Goal: Task Accomplishment & Management: Use online tool/utility

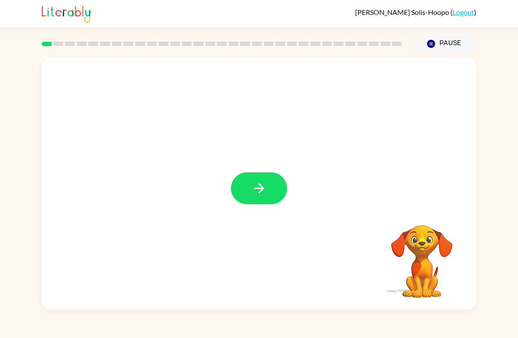
click at [264, 187] on icon "button" at bounding box center [258, 188] width 15 height 15
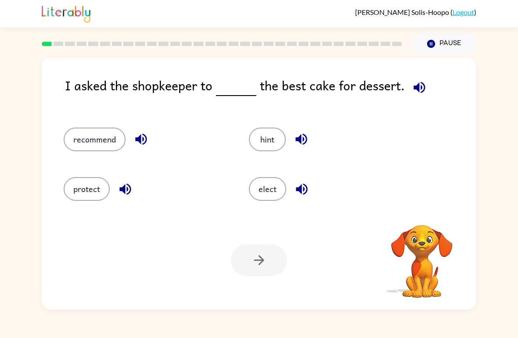
click at [421, 81] on icon "button" at bounding box center [418, 87] width 15 height 15
click at [419, 214] on icon "button" at bounding box center [421, 213] width 13 height 13
click at [419, 81] on icon "button" at bounding box center [418, 87] width 15 height 15
click at [271, 131] on button "hint" at bounding box center [267, 140] width 37 height 24
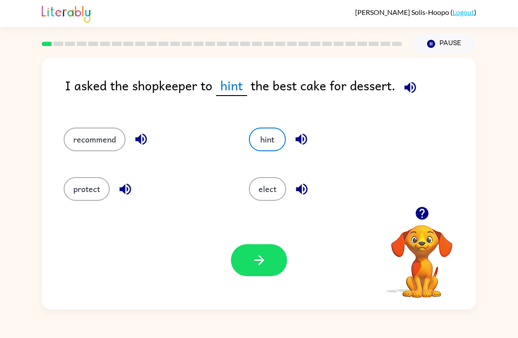
click at [256, 271] on button "button" at bounding box center [259, 260] width 56 height 32
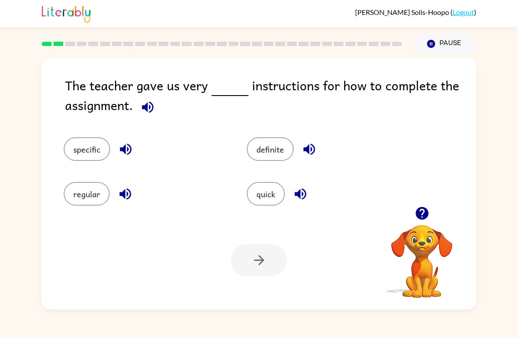
click at [144, 109] on icon "button" at bounding box center [147, 106] width 11 height 11
click at [90, 142] on button "specific" at bounding box center [87, 149] width 46 height 24
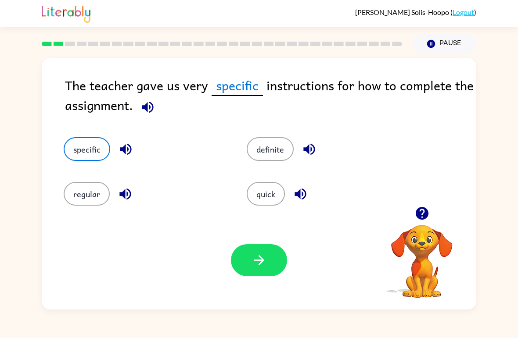
click at [266, 274] on button "button" at bounding box center [259, 260] width 56 height 32
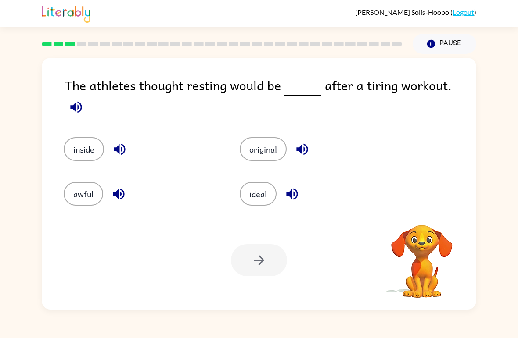
click at [82, 101] on icon "button" at bounding box center [75, 106] width 11 height 11
click at [265, 194] on button "ideal" at bounding box center [257, 194] width 37 height 24
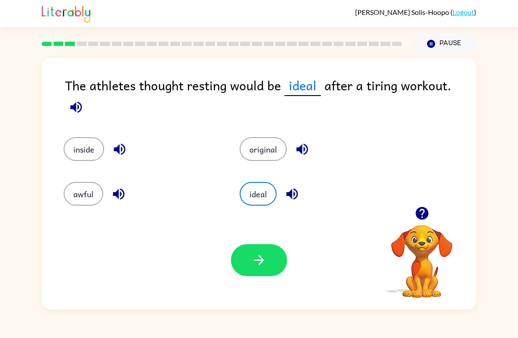
click at [275, 263] on button "button" at bounding box center [259, 260] width 56 height 32
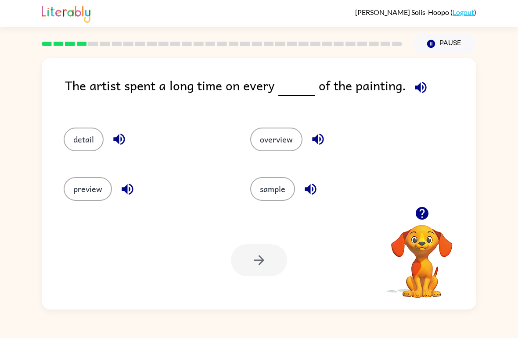
click at [416, 90] on icon "button" at bounding box center [419, 87] width 11 height 11
click at [77, 148] on button "detail" at bounding box center [84, 140] width 40 height 24
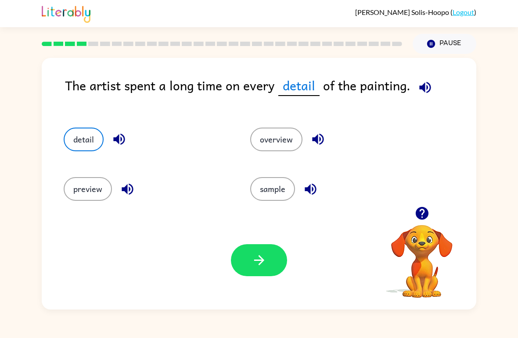
click at [257, 262] on icon "button" at bounding box center [258, 260] width 15 height 15
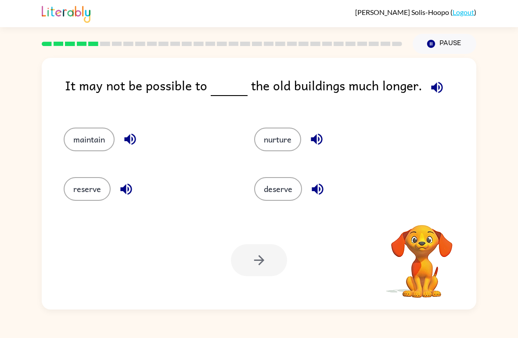
click at [433, 90] on icon "button" at bounding box center [436, 87] width 15 height 15
click at [432, 94] on icon "button" at bounding box center [436, 87] width 15 height 15
click at [423, 209] on icon "button" at bounding box center [421, 213] width 13 height 13
click at [107, 172] on div "reserve" at bounding box center [142, 186] width 190 height 50
click at [106, 172] on div "reserve" at bounding box center [142, 186] width 190 height 50
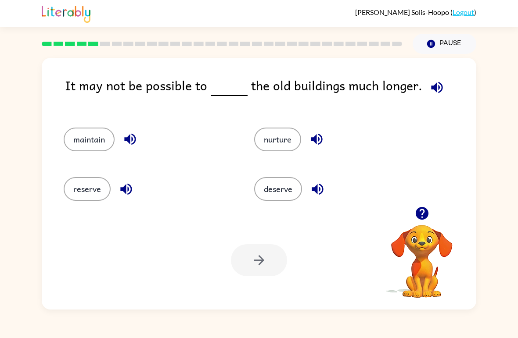
click at [257, 258] on div at bounding box center [259, 260] width 56 height 32
click at [80, 201] on button "reserve" at bounding box center [87, 189] width 47 height 24
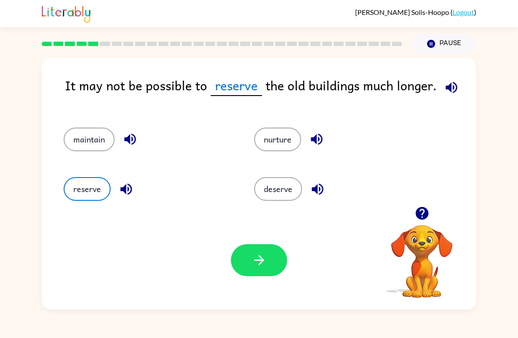
click at [84, 205] on div "reserve" at bounding box center [142, 186] width 190 height 50
click at [254, 266] on icon "button" at bounding box center [258, 260] width 15 height 15
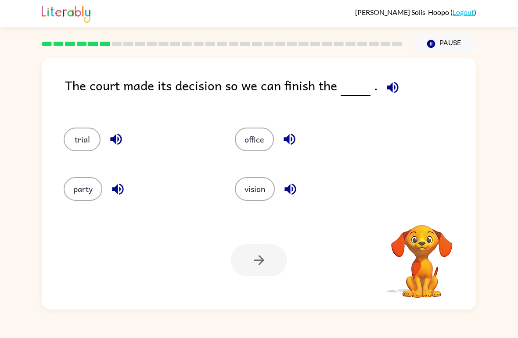
click at [389, 91] on icon "button" at bounding box center [392, 87] width 15 height 15
click at [86, 186] on button "party" at bounding box center [83, 189] width 39 height 24
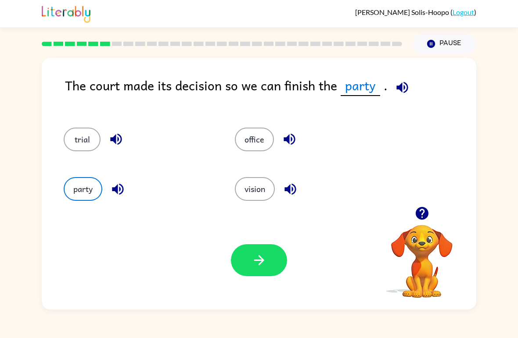
click at [245, 263] on button "button" at bounding box center [259, 260] width 56 height 32
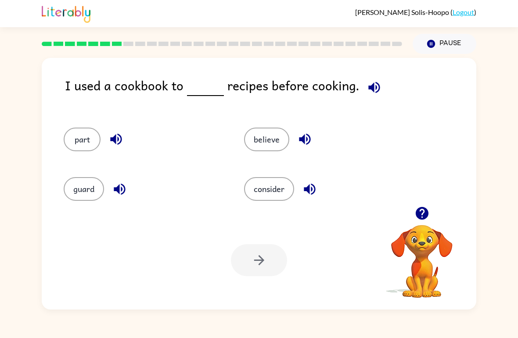
click at [272, 183] on button "consider" at bounding box center [269, 189] width 50 height 24
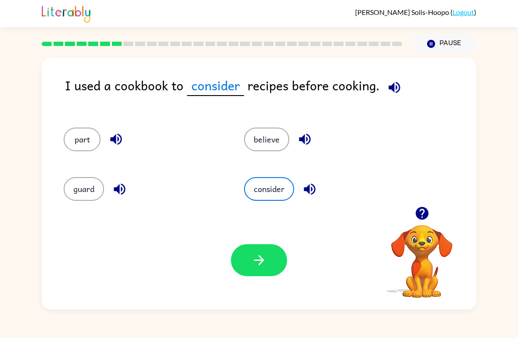
click at [266, 270] on button "button" at bounding box center [259, 260] width 56 height 32
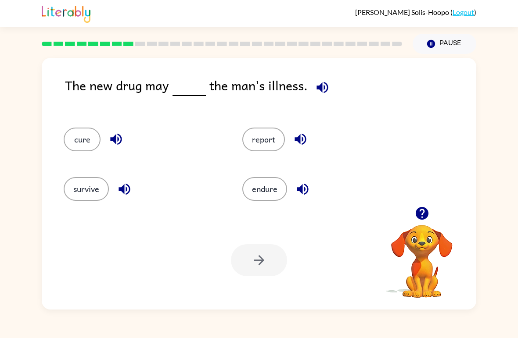
click at [82, 129] on button "cure" at bounding box center [82, 140] width 37 height 24
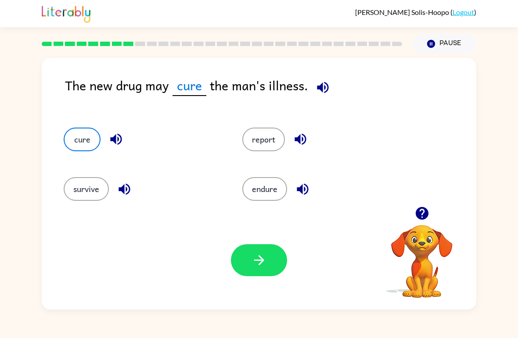
click at [259, 267] on icon "button" at bounding box center [258, 260] width 15 height 15
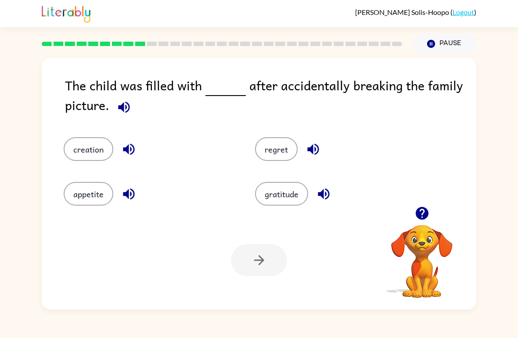
click at [130, 111] on icon "button" at bounding box center [123, 107] width 15 height 15
click at [278, 148] on button "regret" at bounding box center [276, 149] width 43 height 24
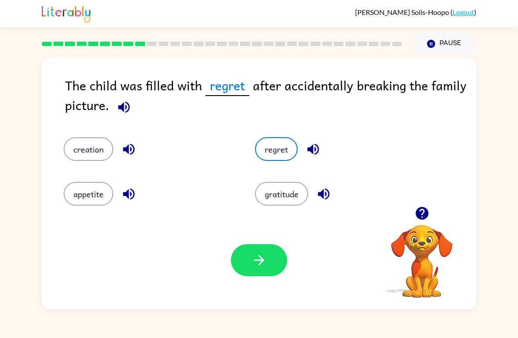
click at [262, 263] on icon "button" at bounding box center [258, 260] width 15 height 15
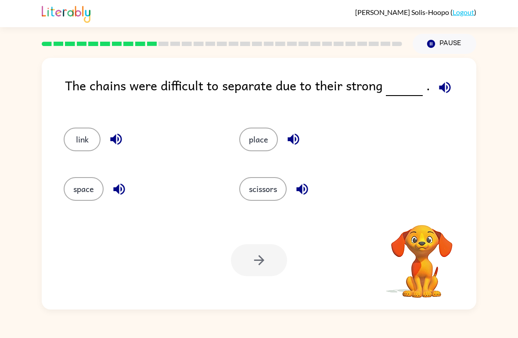
click at [437, 88] on icon "button" at bounding box center [444, 87] width 15 height 15
click at [278, 184] on button "scissors" at bounding box center [262, 189] width 47 height 24
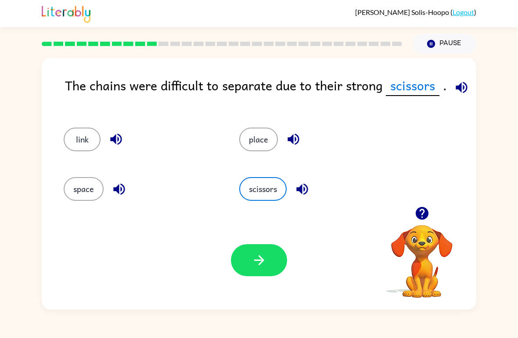
click at [272, 128] on div "place" at bounding box center [309, 136] width 175 height 50
click at [74, 205] on div "space" at bounding box center [134, 186] width 175 height 50
click at [68, 190] on button "space" at bounding box center [84, 189] width 40 height 24
click at [264, 276] on button "button" at bounding box center [259, 260] width 56 height 32
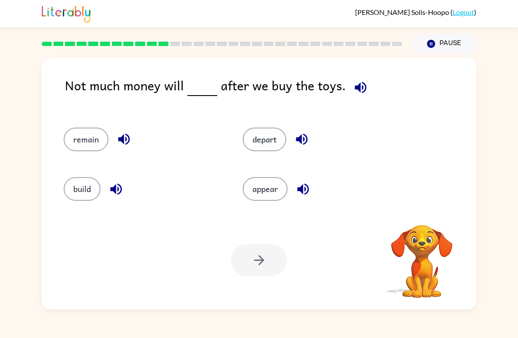
click at [353, 94] on icon "button" at bounding box center [360, 87] width 15 height 15
click at [92, 144] on button "remain" at bounding box center [86, 140] width 45 height 24
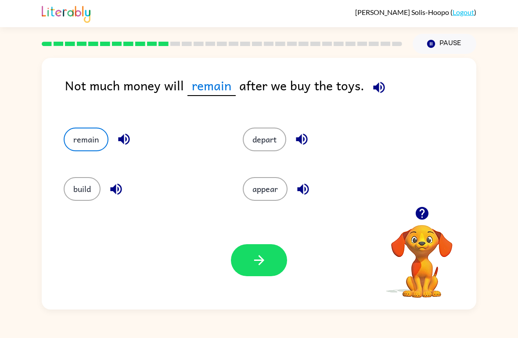
click at [247, 267] on button "button" at bounding box center [259, 260] width 56 height 32
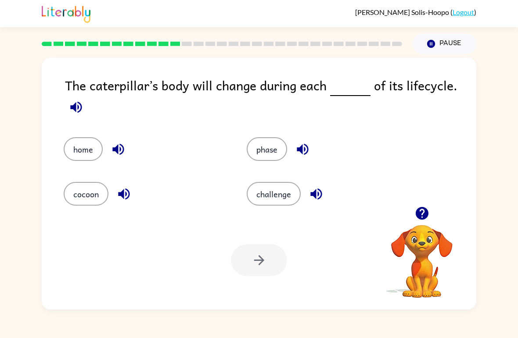
click at [419, 236] on video "Your browser must support playing .mp4 files to use Literably. Please try using…" at bounding box center [422, 255] width 88 height 88
click at [423, 211] on icon "button" at bounding box center [421, 213] width 15 height 15
click at [73, 102] on icon "button" at bounding box center [75, 107] width 15 height 15
click at [75, 108] on icon "button" at bounding box center [75, 106] width 11 height 11
click at [423, 215] on icon "button" at bounding box center [421, 213] width 13 height 13
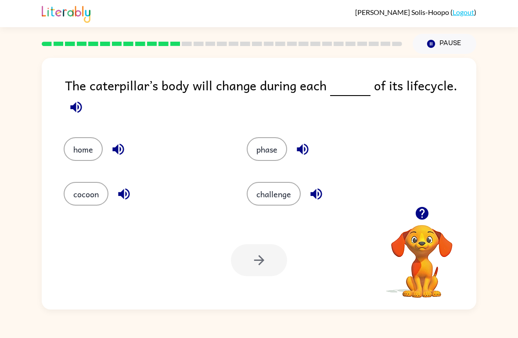
click at [81, 113] on icon "button" at bounding box center [75, 107] width 15 height 15
click at [428, 207] on icon "button" at bounding box center [421, 213] width 15 height 15
click at [69, 107] on icon "button" at bounding box center [75, 107] width 15 height 15
click at [281, 147] on button "phase" at bounding box center [266, 149] width 40 height 24
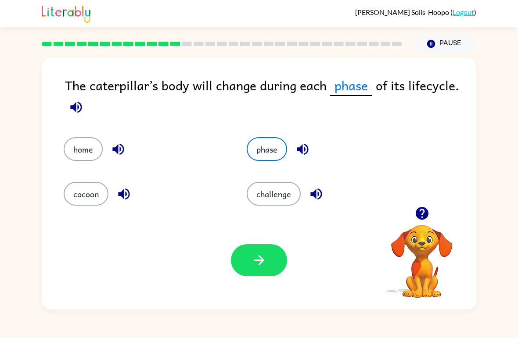
click at [261, 263] on icon "button" at bounding box center [258, 260] width 10 height 10
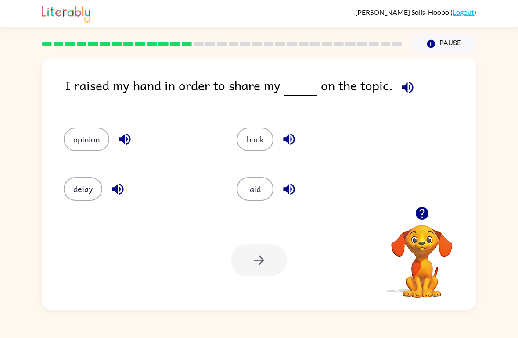
click at [251, 132] on button "book" at bounding box center [254, 140] width 37 height 24
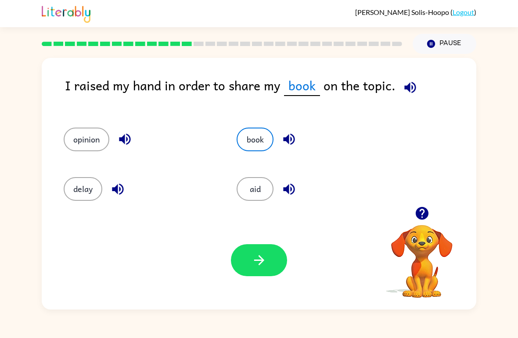
click at [267, 276] on button "button" at bounding box center [259, 260] width 56 height 32
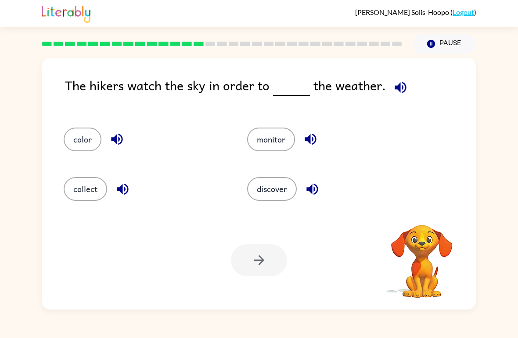
click at [393, 90] on icon "button" at bounding box center [400, 87] width 15 height 15
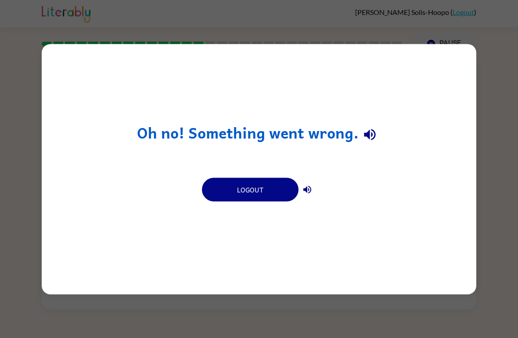
click at [369, 134] on icon "button" at bounding box center [369, 134] width 11 height 11
click at [308, 189] on icon "button" at bounding box center [307, 190] width 8 height 8
click at [237, 190] on button "Logout" at bounding box center [250, 190] width 96 height 24
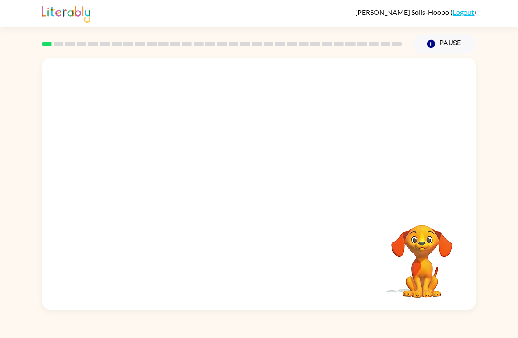
click at [466, 15] on link "Logout" at bounding box center [462, 12] width 21 height 8
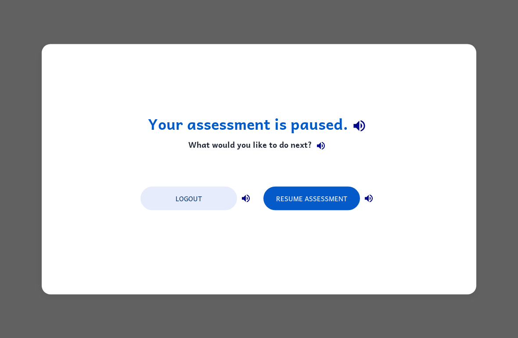
click at [328, 195] on button "Resume Assessment" at bounding box center [311, 198] width 96 height 24
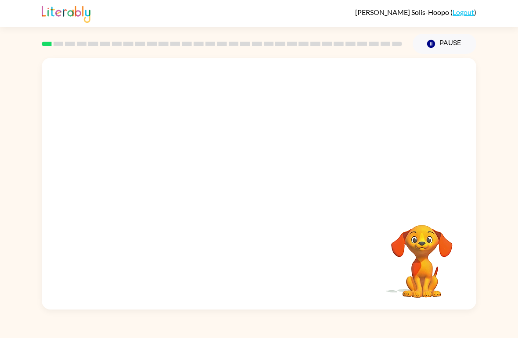
click at [472, 16] on link "Logout" at bounding box center [462, 12] width 21 height 8
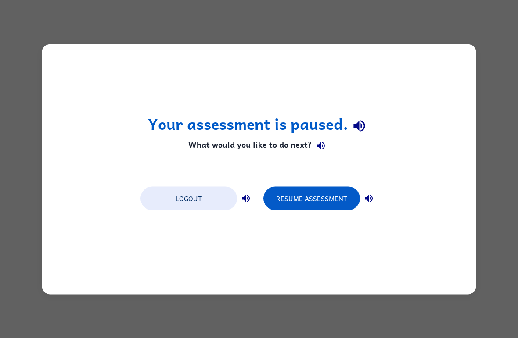
click at [209, 206] on button "Logout" at bounding box center [188, 198] width 96 height 24
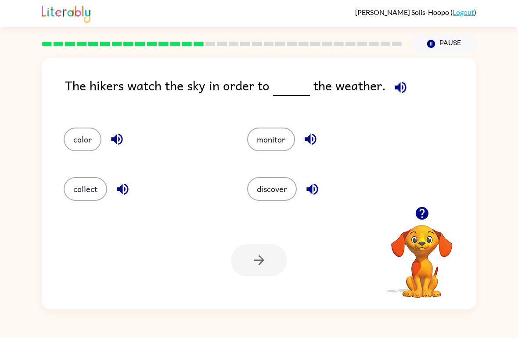
click at [270, 143] on button "monitor" at bounding box center [271, 140] width 48 height 24
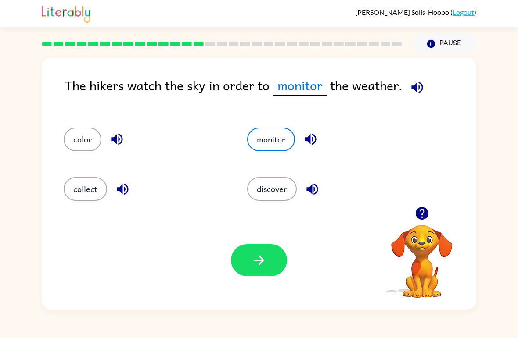
click at [260, 274] on button "button" at bounding box center [259, 260] width 56 height 32
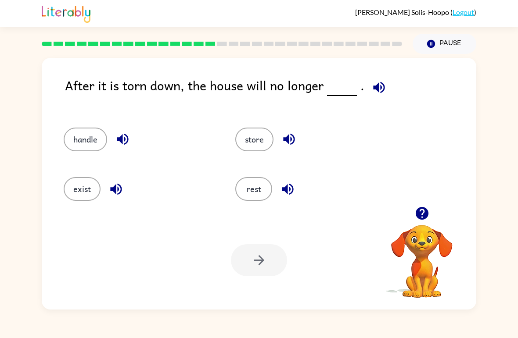
click at [94, 134] on button "handle" at bounding box center [85, 140] width 43 height 24
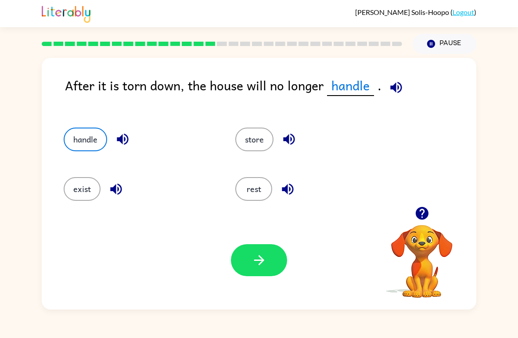
click at [271, 271] on button "button" at bounding box center [259, 260] width 56 height 32
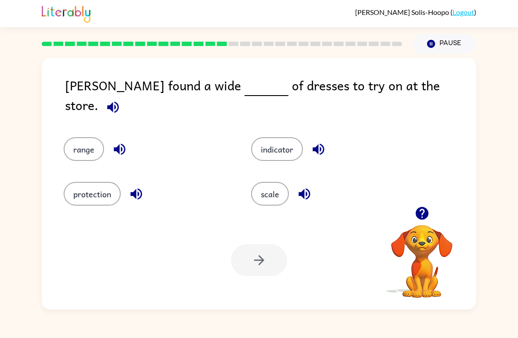
click at [75, 137] on button "range" at bounding box center [84, 149] width 40 height 24
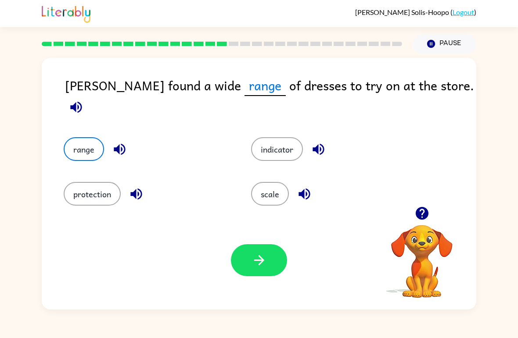
click at [267, 260] on button "button" at bounding box center [259, 260] width 56 height 32
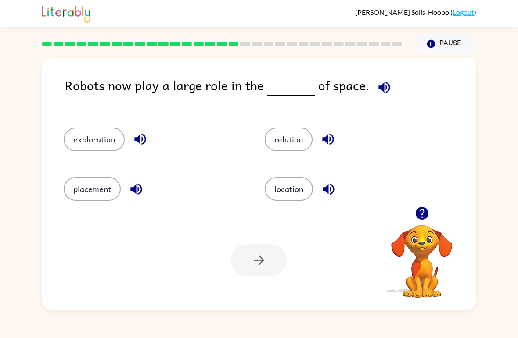
click at [103, 200] on button "placement" at bounding box center [92, 189] width 57 height 24
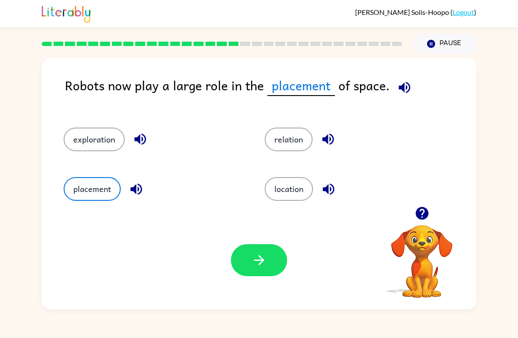
click at [274, 260] on button "button" at bounding box center [259, 260] width 56 height 32
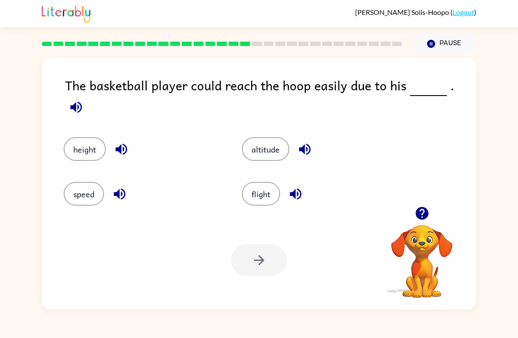
click at [73, 146] on button "height" at bounding box center [85, 149] width 42 height 24
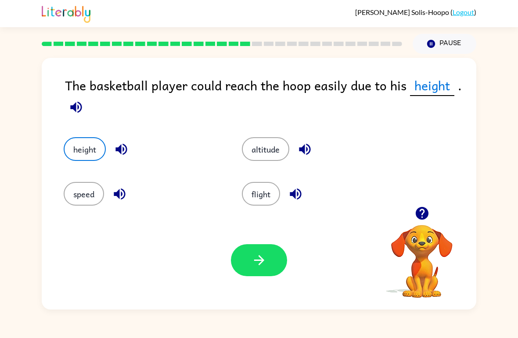
click at [264, 261] on icon "button" at bounding box center [258, 260] width 15 height 15
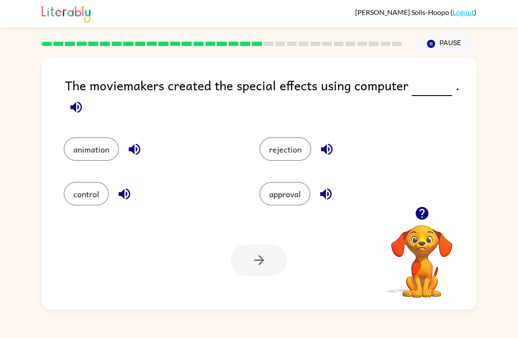
click at [72, 150] on button "animation" at bounding box center [91, 149] width 55 height 24
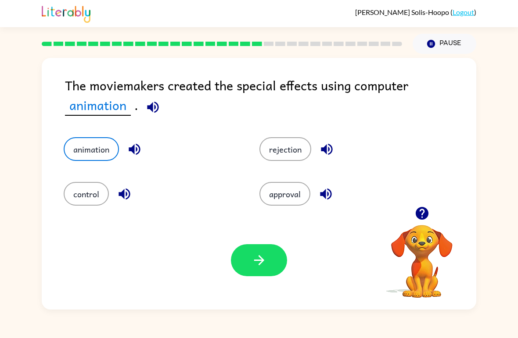
click at [244, 268] on button "button" at bounding box center [259, 260] width 56 height 32
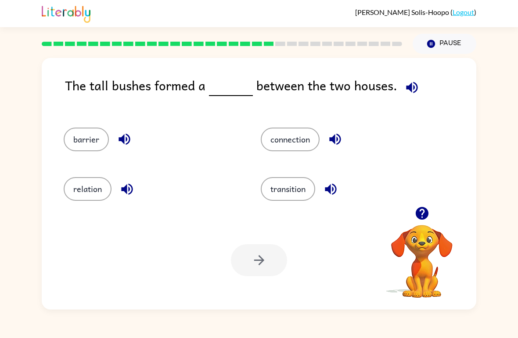
click at [311, 139] on button "connection" at bounding box center [290, 140] width 59 height 24
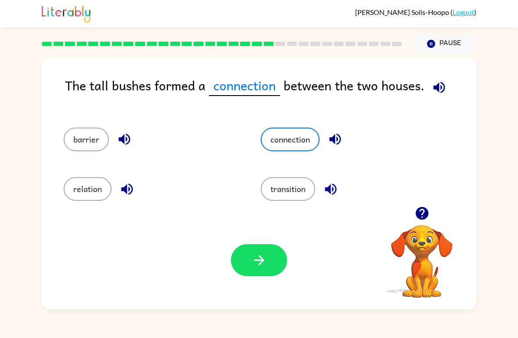
click at [265, 270] on button "button" at bounding box center [259, 260] width 56 height 32
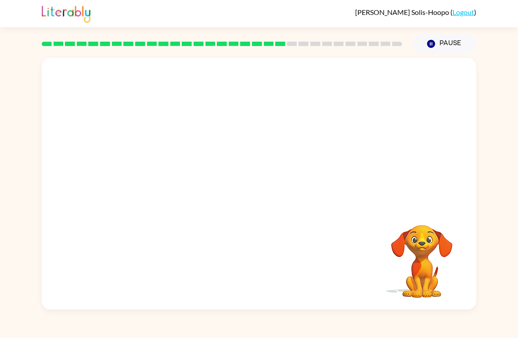
click at [180, 181] on video "Your browser must support playing .mp4 files to use Literably. Please try using…" at bounding box center [259, 132] width 434 height 149
click at [268, 188] on button "button" at bounding box center [259, 188] width 56 height 32
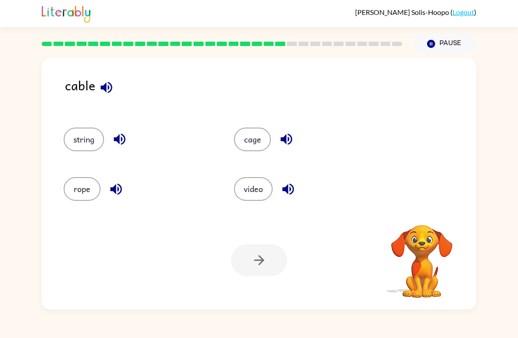
click at [184, 270] on div "Your browser must support playing .mp4 files to use Literably. Please try using…" at bounding box center [259, 260] width 434 height 99
click at [78, 144] on button "string" at bounding box center [84, 140] width 40 height 24
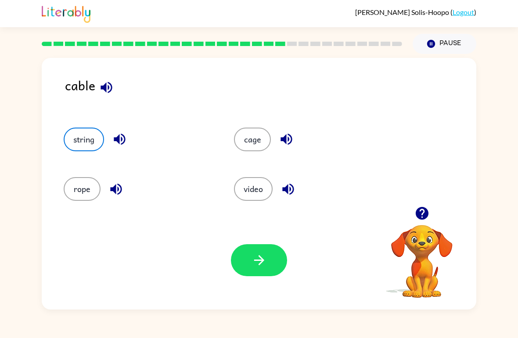
click at [275, 275] on button "button" at bounding box center [259, 260] width 56 height 32
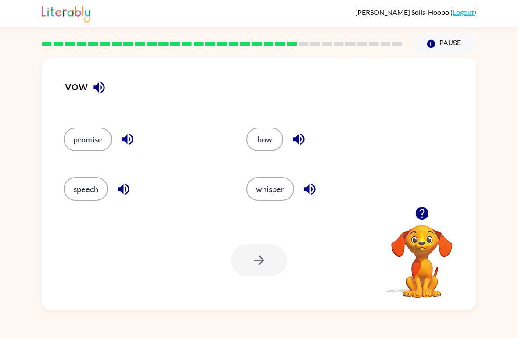
click at [269, 139] on button "bow" at bounding box center [264, 140] width 37 height 24
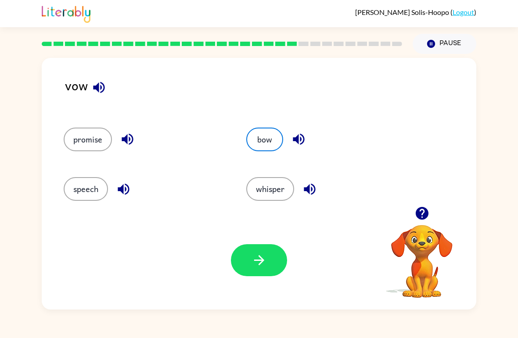
click at [263, 272] on button "button" at bounding box center [259, 260] width 56 height 32
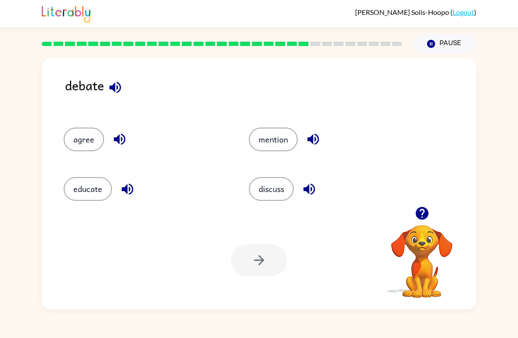
click at [273, 193] on button "discuss" at bounding box center [271, 189] width 45 height 24
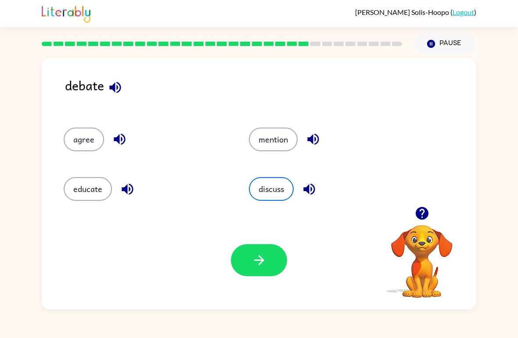
click at [245, 276] on button "button" at bounding box center [259, 260] width 56 height 32
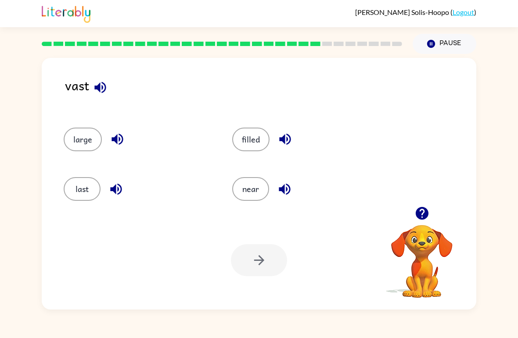
click at [84, 226] on div "Your browser must support playing .mp4 files to use Literably. Please try using…" at bounding box center [259, 260] width 434 height 99
click at [91, 198] on button "last" at bounding box center [82, 189] width 37 height 24
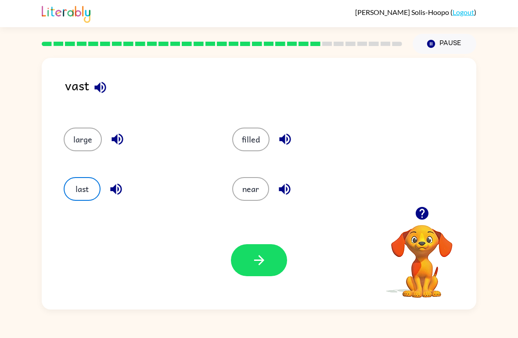
click at [241, 250] on button "button" at bounding box center [259, 260] width 56 height 32
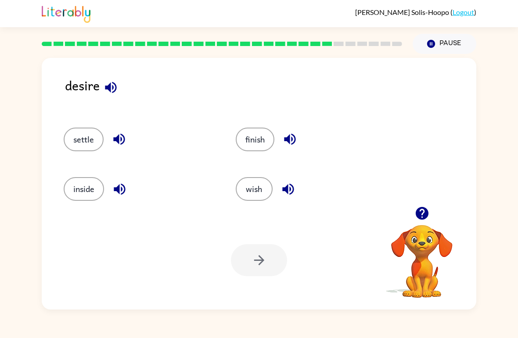
click at [84, 201] on button "inside" at bounding box center [84, 189] width 40 height 24
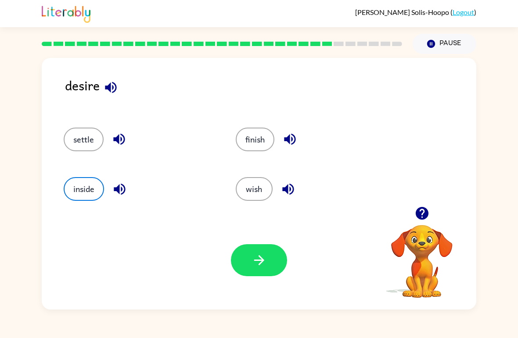
click at [231, 265] on button "button" at bounding box center [259, 260] width 56 height 32
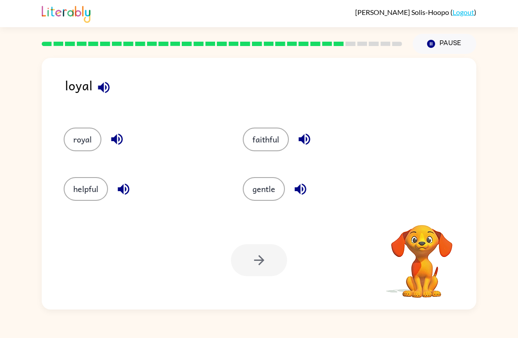
click at [261, 254] on div at bounding box center [259, 260] width 56 height 32
click at [80, 136] on button "royal" at bounding box center [83, 140] width 38 height 24
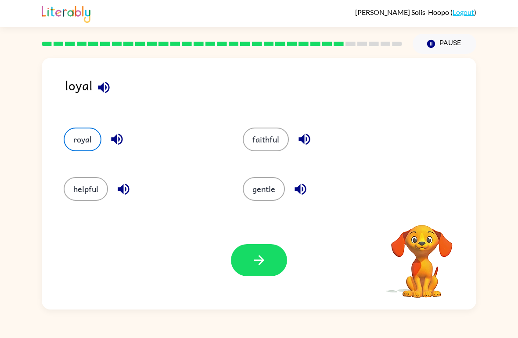
click at [262, 261] on icon "button" at bounding box center [258, 260] width 10 height 10
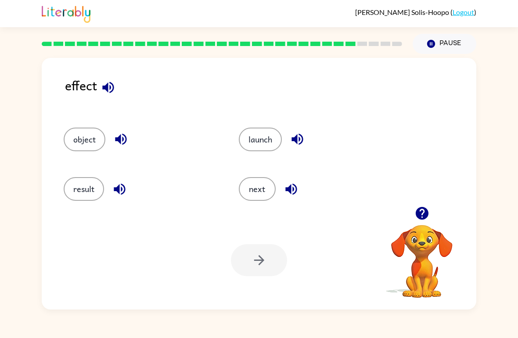
click at [72, 170] on div "result" at bounding box center [134, 186] width 175 height 50
click at [79, 201] on button "result" at bounding box center [84, 189] width 40 height 24
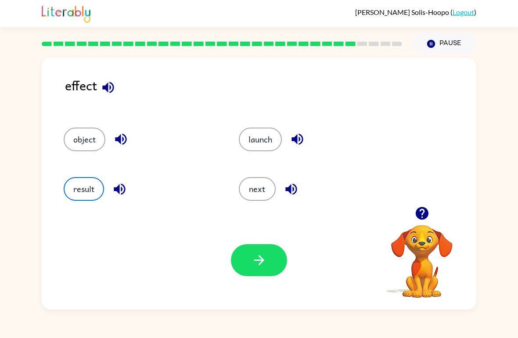
click at [260, 260] on icon "button" at bounding box center [258, 260] width 15 height 15
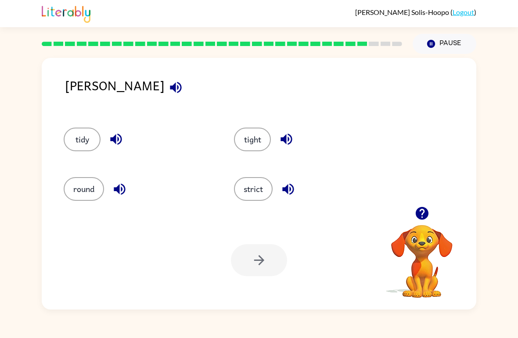
click at [256, 199] on button "strict" at bounding box center [253, 189] width 39 height 24
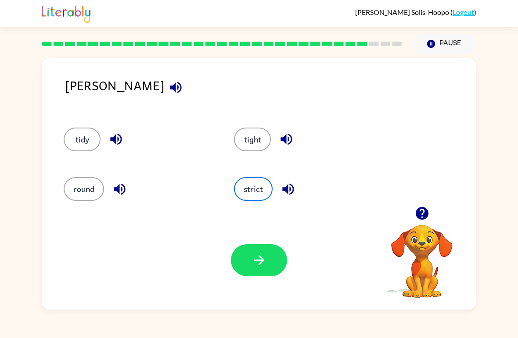
click at [267, 251] on button "button" at bounding box center [259, 260] width 56 height 32
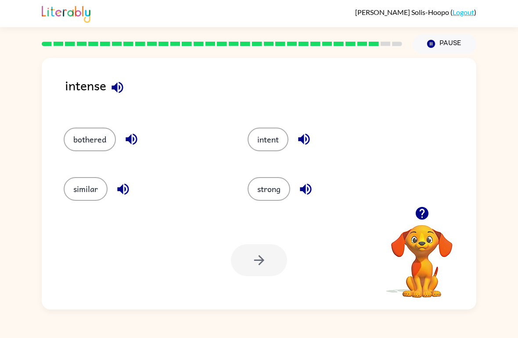
click at [274, 131] on button "intent" at bounding box center [267, 140] width 41 height 24
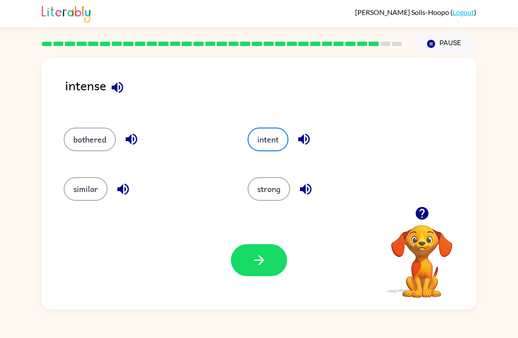
click at [259, 259] on icon "button" at bounding box center [258, 260] width 15 height 15
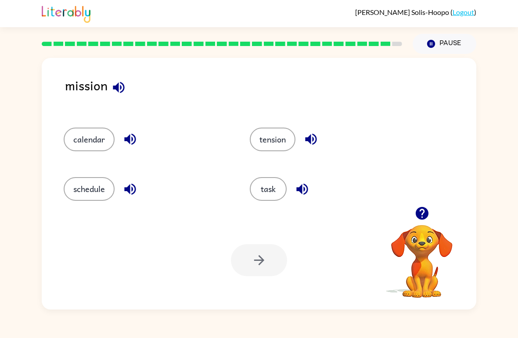
click at [93, 194] on button "schedule" at bounding box center [89, 189] width 51 height 24
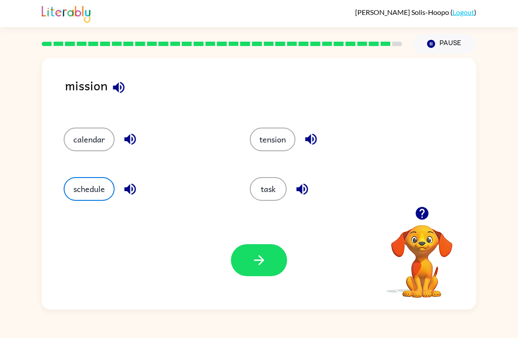
click at [265, 192] on button "task" at bounding box center [268, 189] width 37 height 24
click at [100, 193] on button "schedule" at bounding box center [89, 189] width 51 height 24
click at [281, 132] on button "tension" at bounding box center [273, 140] width 46 height 24
click at [263, 276] on button "button" at bounding box center [259, 260] width 56 height 32
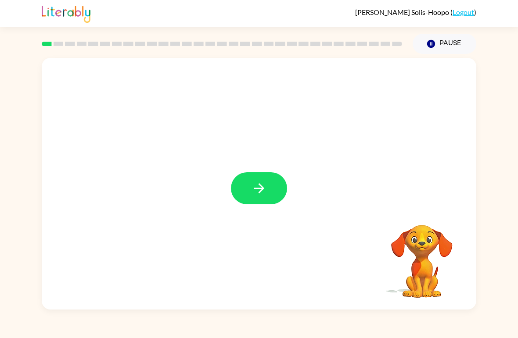
click at [255, 194] on icon "button" at bounding box center [258, 188] width 15 height 15
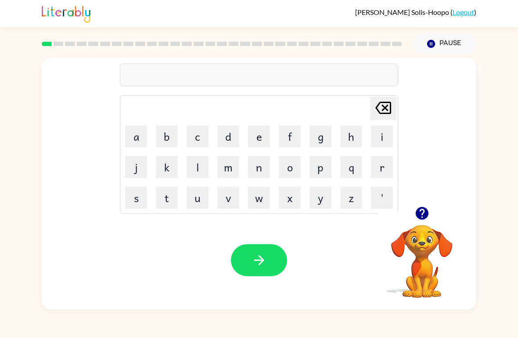
click at [175, 139] on button "b" at bounding box center [167, 136] width 22 height 22
click at [296, 163] on button "o" at bounding box center [289, 167] width 22 height 22
click at [144, 139] on button "a" at bounding box center [136, 136] width 22 height 22
click at [388, 154] on td "r" at bounding box center [382, 167] width 30 height 30
click at [371, 165] on button "r" at bounding box center [382, 167] width 22 height 22
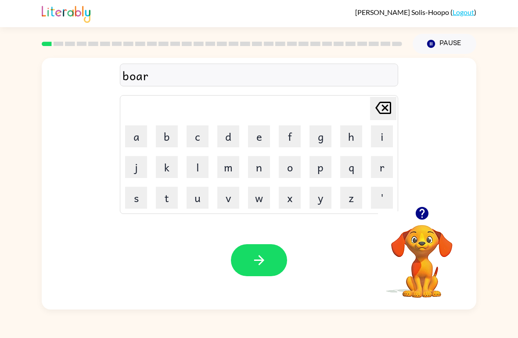
click at [223, 139] on button "d" at bounding box center [228, 136] width 22 height 22
click at [255, 138] on button "e" at bounding box center [259, 136] width 22 height 22
click at [373, 167] on button "r" at bounding box center [382, 167] width 22 height 22
click at [265, 255] on icon "button" at bounding box center [258, 260] width 15 height 15
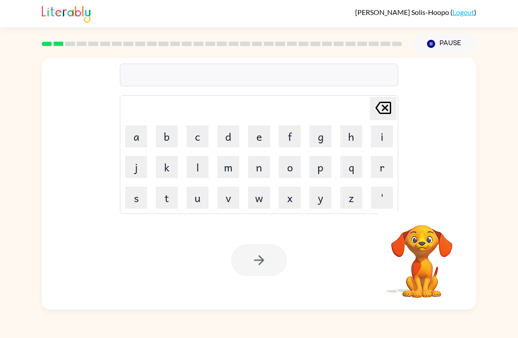
click at [433, 40] on icon "Pause" at bounding box center [431, 44] width 10 height 10
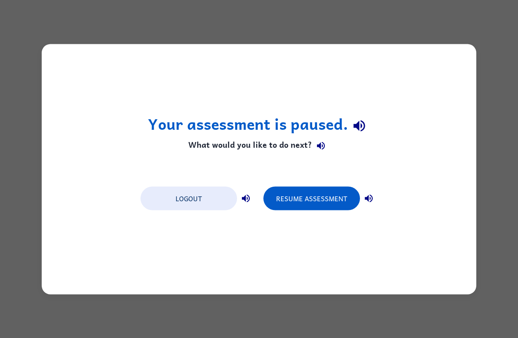
click at [325, 201] on button "Resume Assessment" at bounding box center [311, 198] width 96 height 24
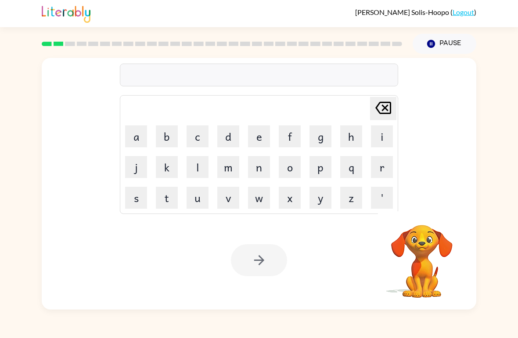
click at [451, 46] on button "Pause Pause" at bounding box center [444, 44] width 64 height 20
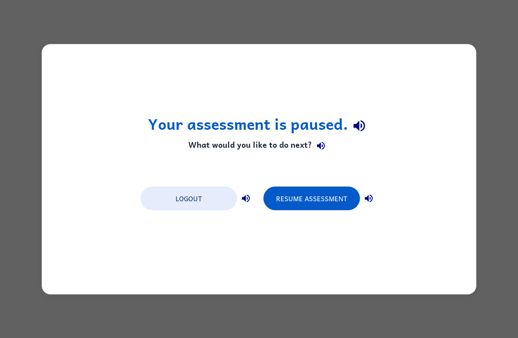
click at [223, 203] on button "Logout" at bounding box center [188, 198] width 96 height 24
